Goal: Check status: Check status

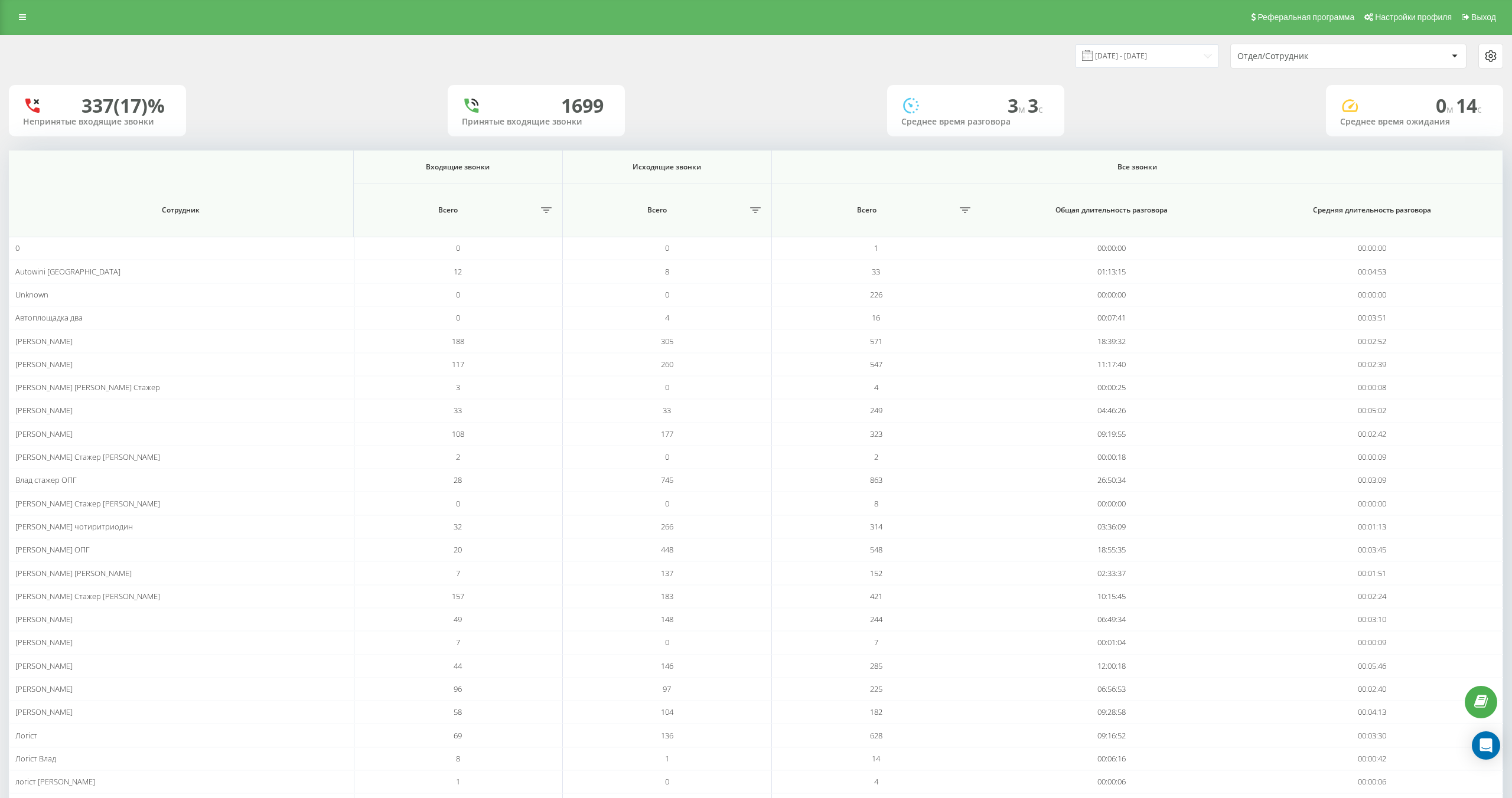
drag, startPoint x: 32, startPoint y: 17, endPoint x: 54, endPoint y: 40, distance: 31.8
click at [32, 17] on link at bounding box center [22, 17] width 21 height 17
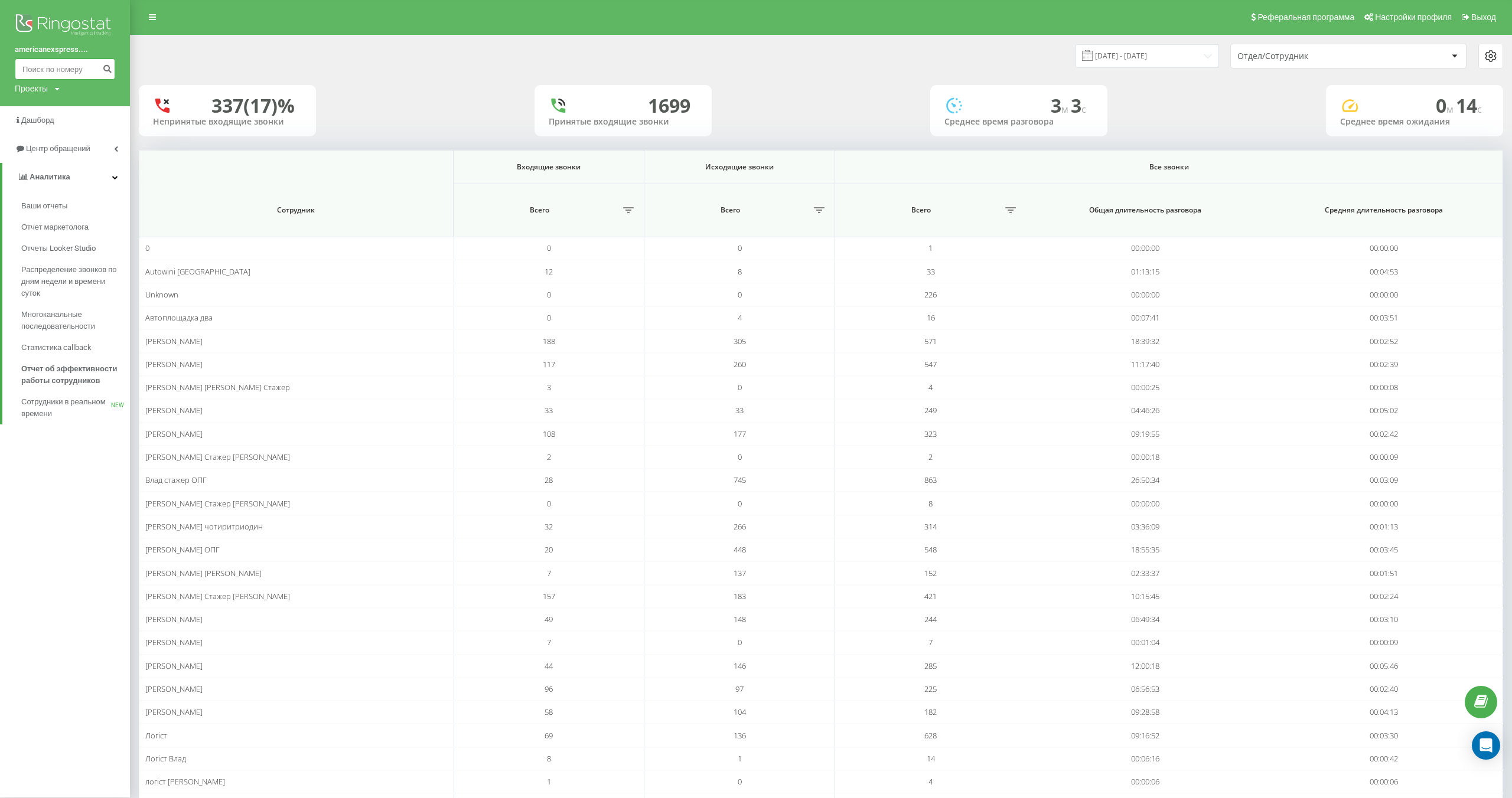
click at [67, 61] on input at bounding box center [65, 69] width 101 height 21
type input "0984518267"
click at [101, 67] on button "submit" at bounding box center [107, 69] width 16 height 21
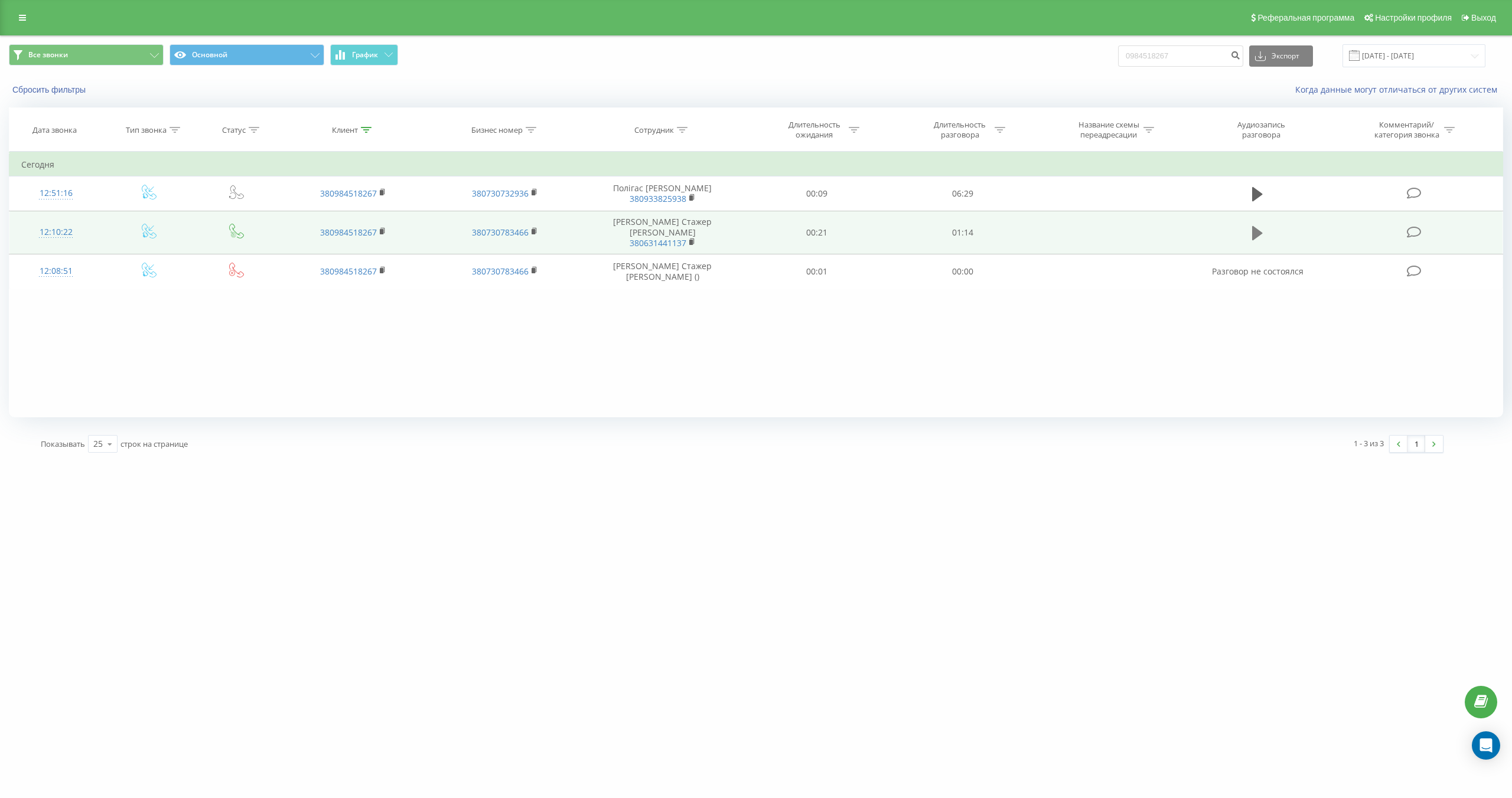
click at [1253, 236] on icon at bounding box center [1256, 234] width 10 height 14
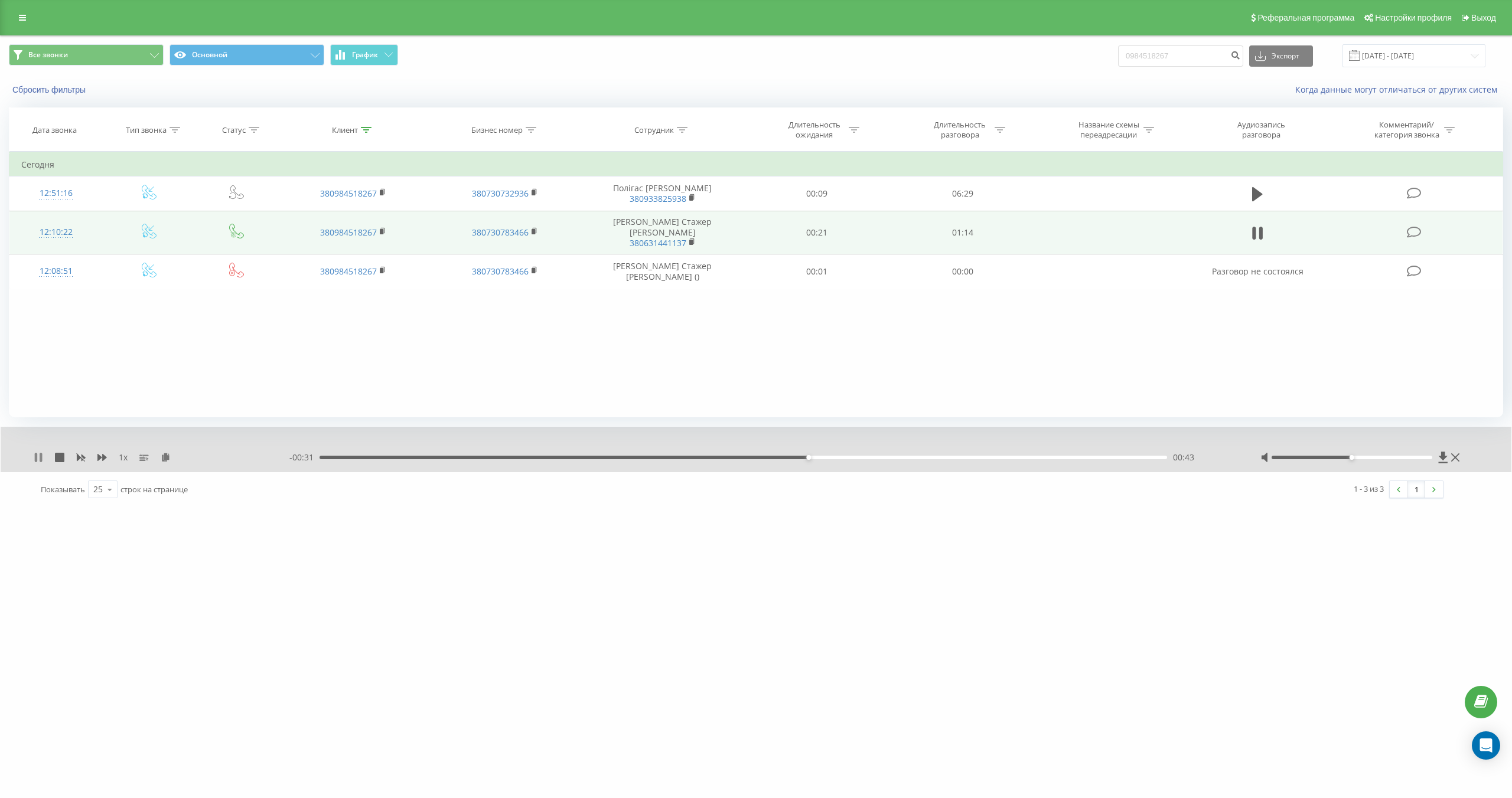
click at [36, 456] on icon at bounding box center [36, 458] width 2 height 10
